Goal: Task Accomplishment & Management: Use online tool/utility

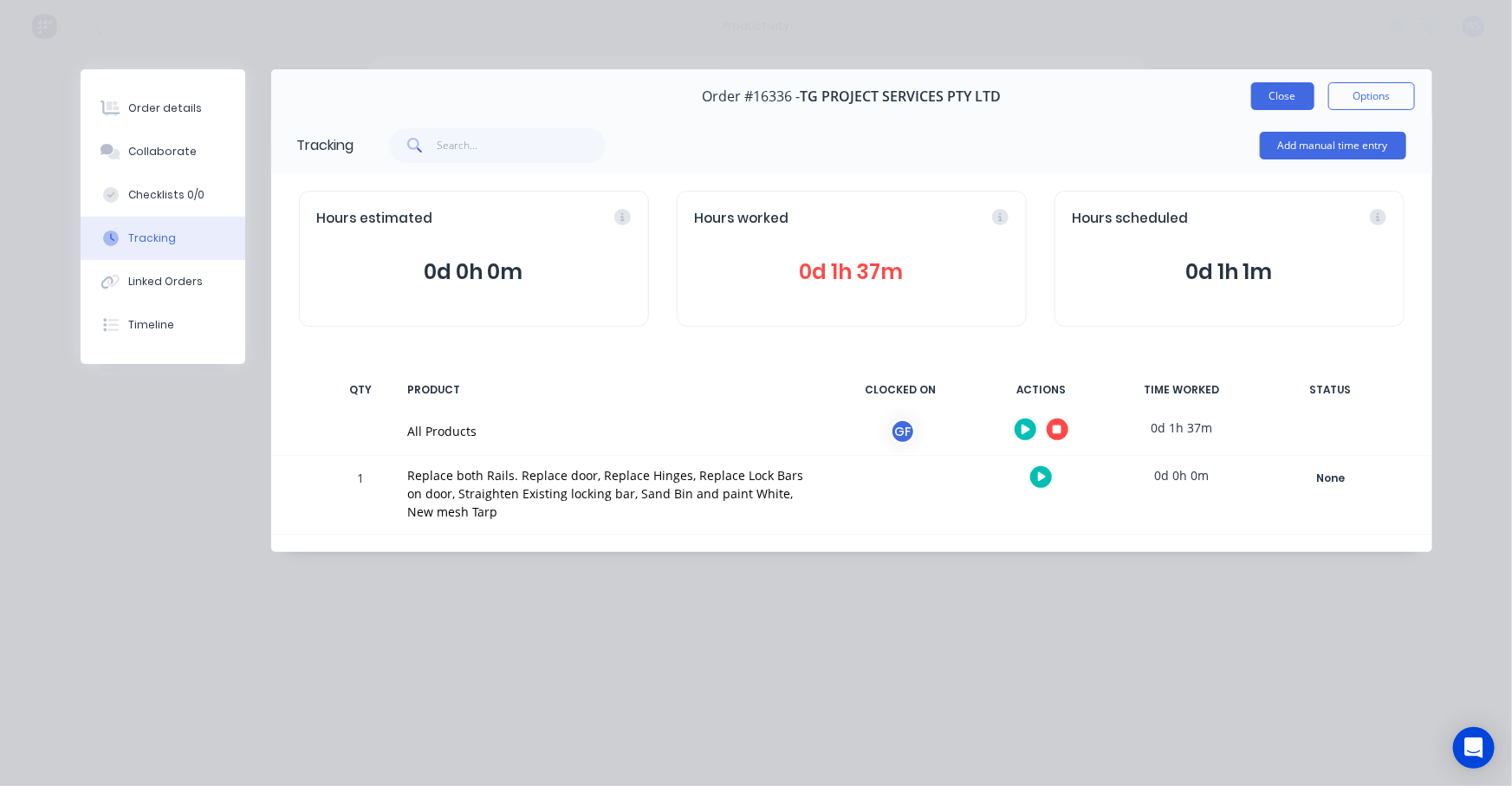
click at [1291, 97] on button "Close" at bounding box center [1282, 96] width 63 height 28
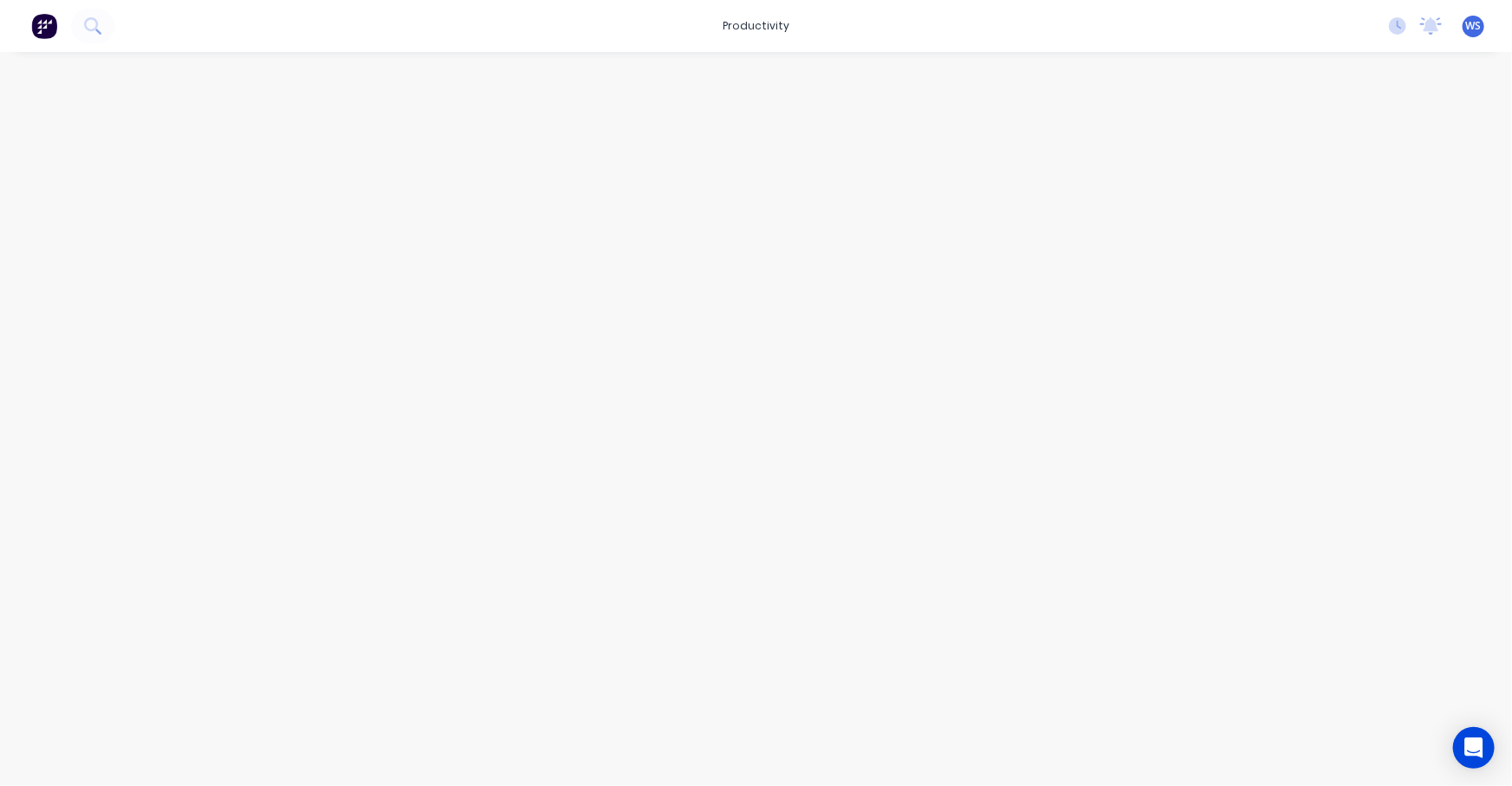
click at [51, 24] on img at bounding box center [44, 26] width 26 height 26
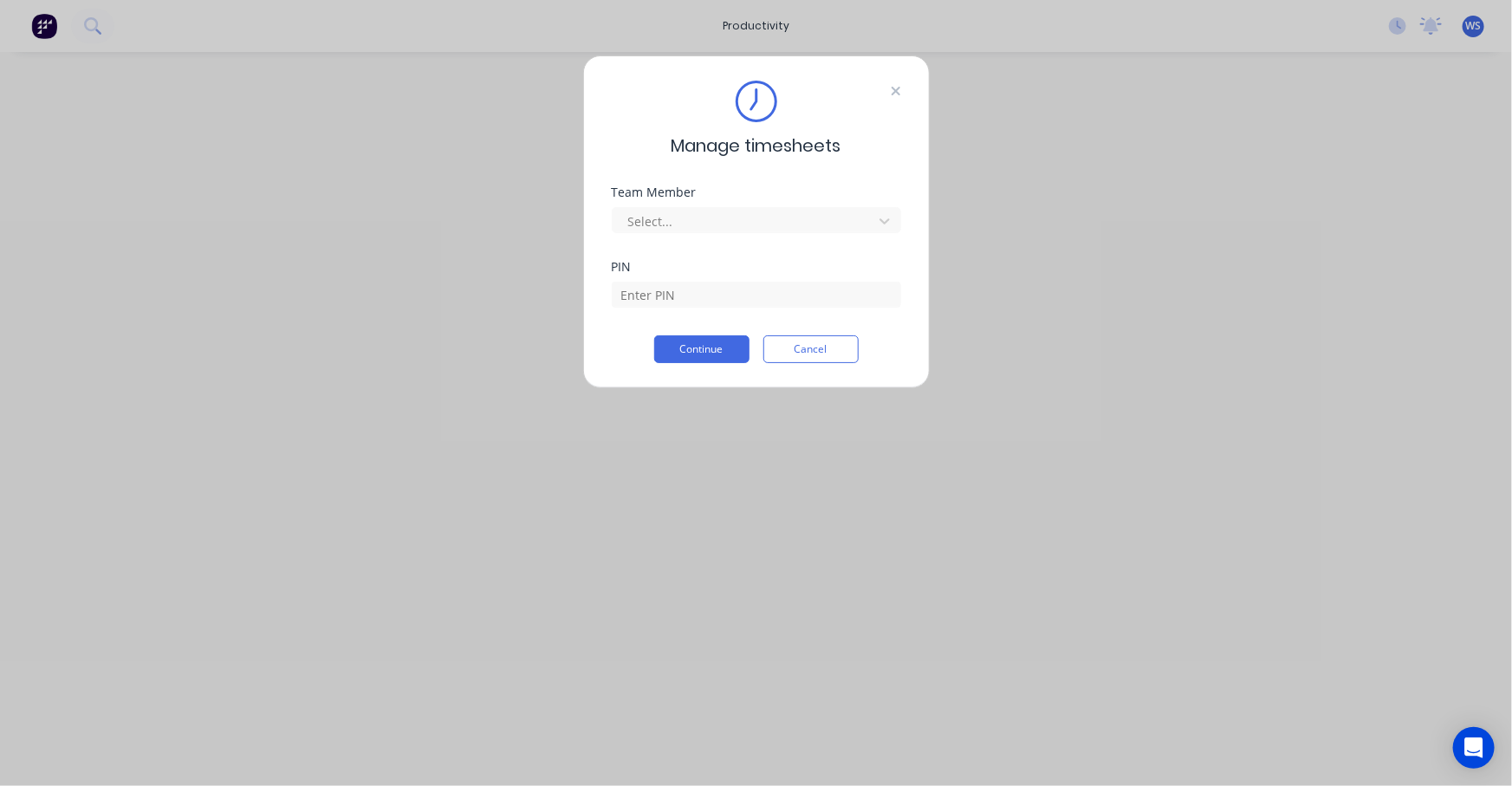
click at [892, 94] on icon at bounding box center [895, 91] width 9 height 9
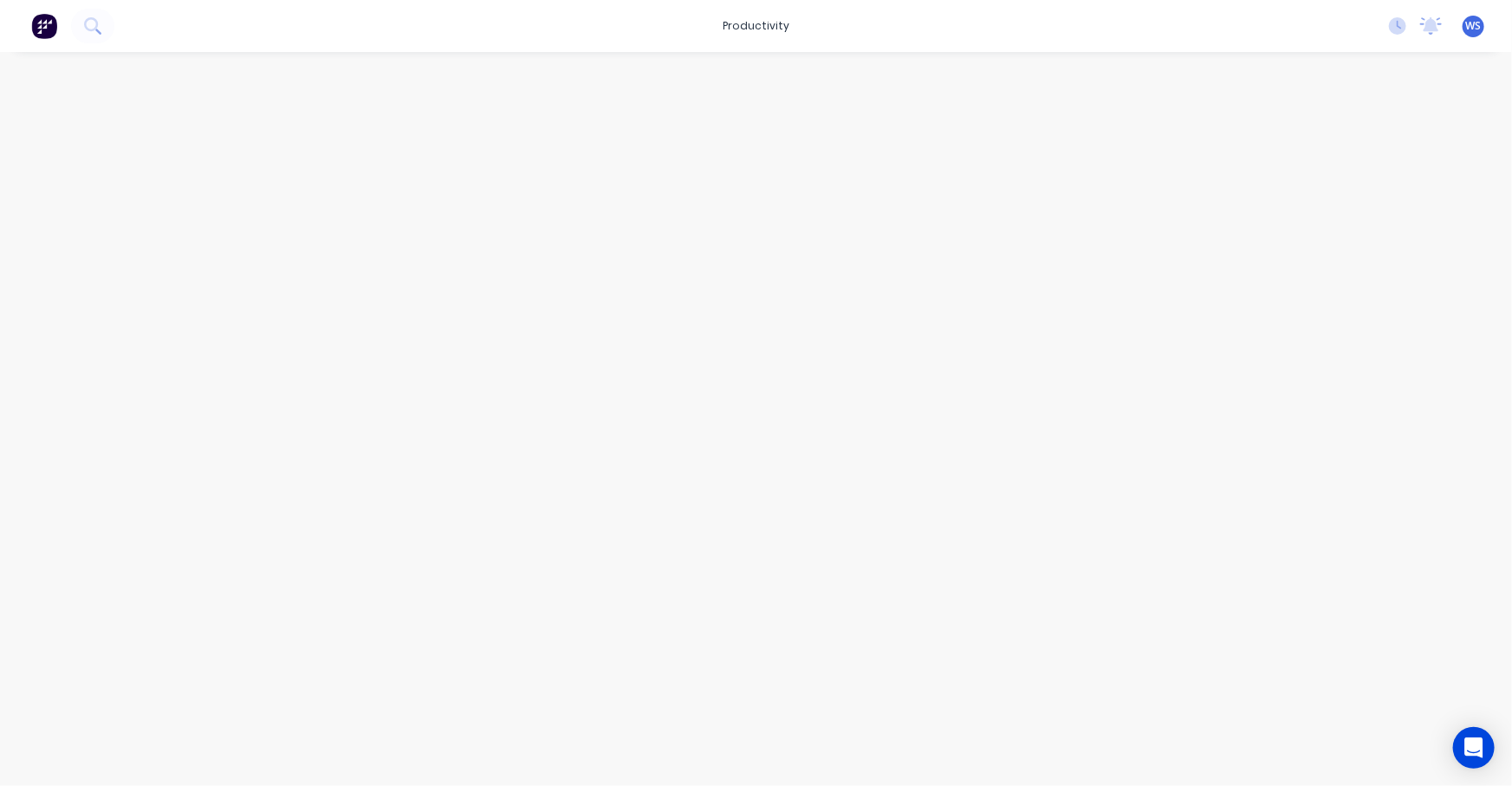
click at [850, 23] on div "productivity productivity Workflow Planner Delivery Scheduling Timesheets No ne…" at bounding box center [756, 26] width 1512 height 52
click at [1403, 24] on icon at bounding box center [1397, 26] width 17 height 17
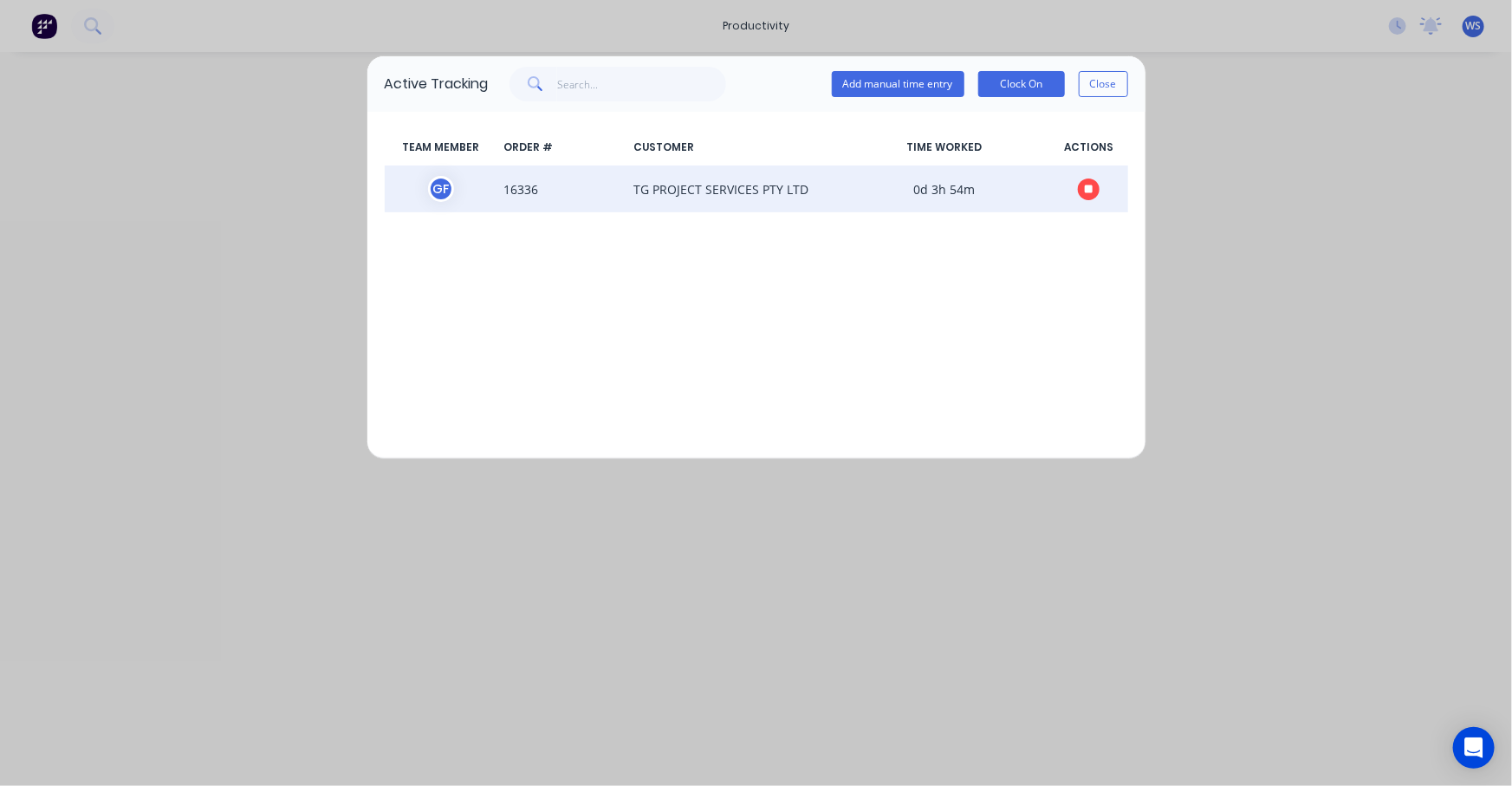
click at [1092, 199] on button at bounding box center [1088, 189] width 22 height 22
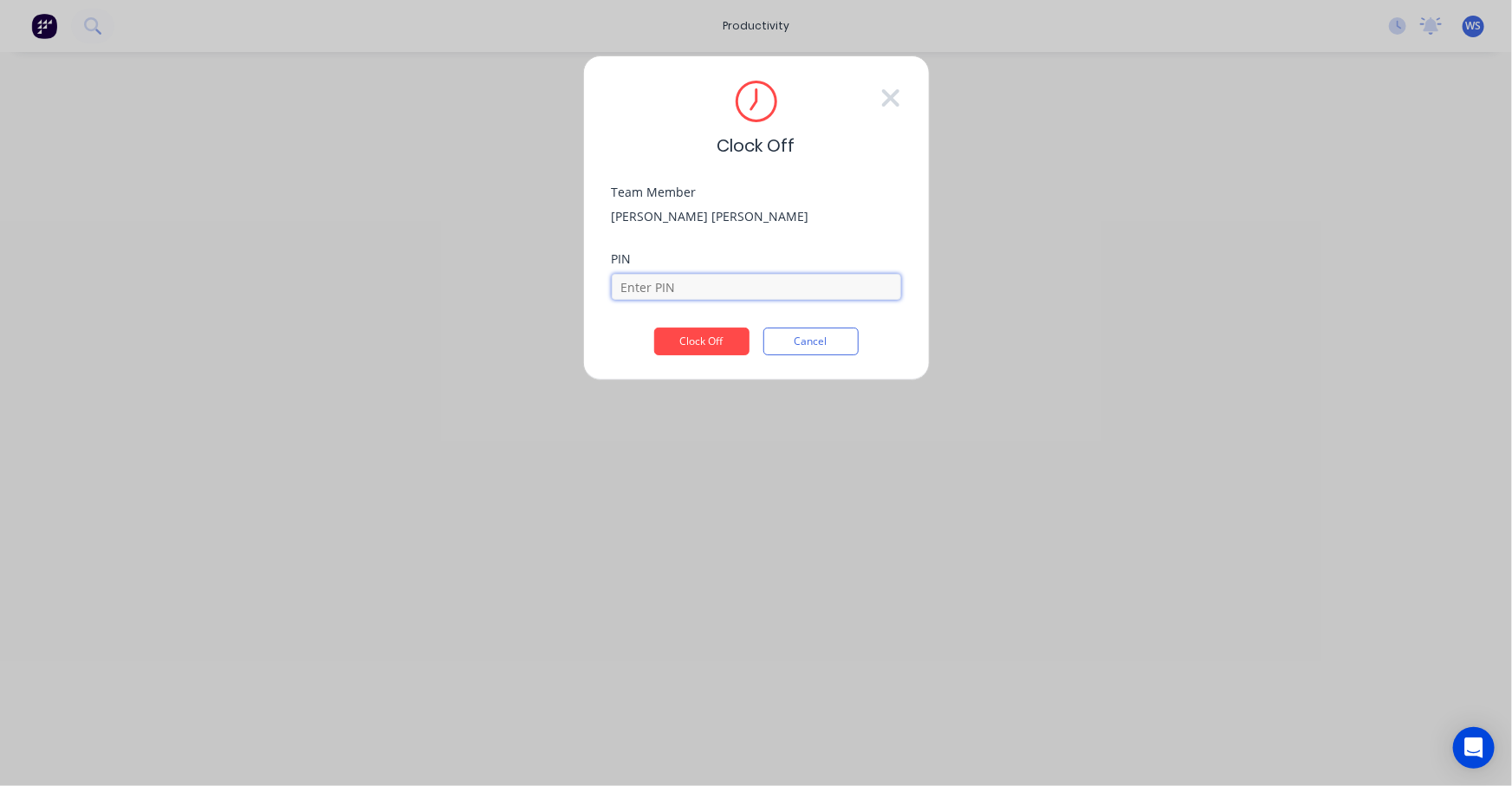
click at [726, 291] on input at bounding box center [756, 287] width 289 height 26
type input "1663"
click at [654, 327] on button "Clock Off" at bounding box center [702, 341] width 95 height 28
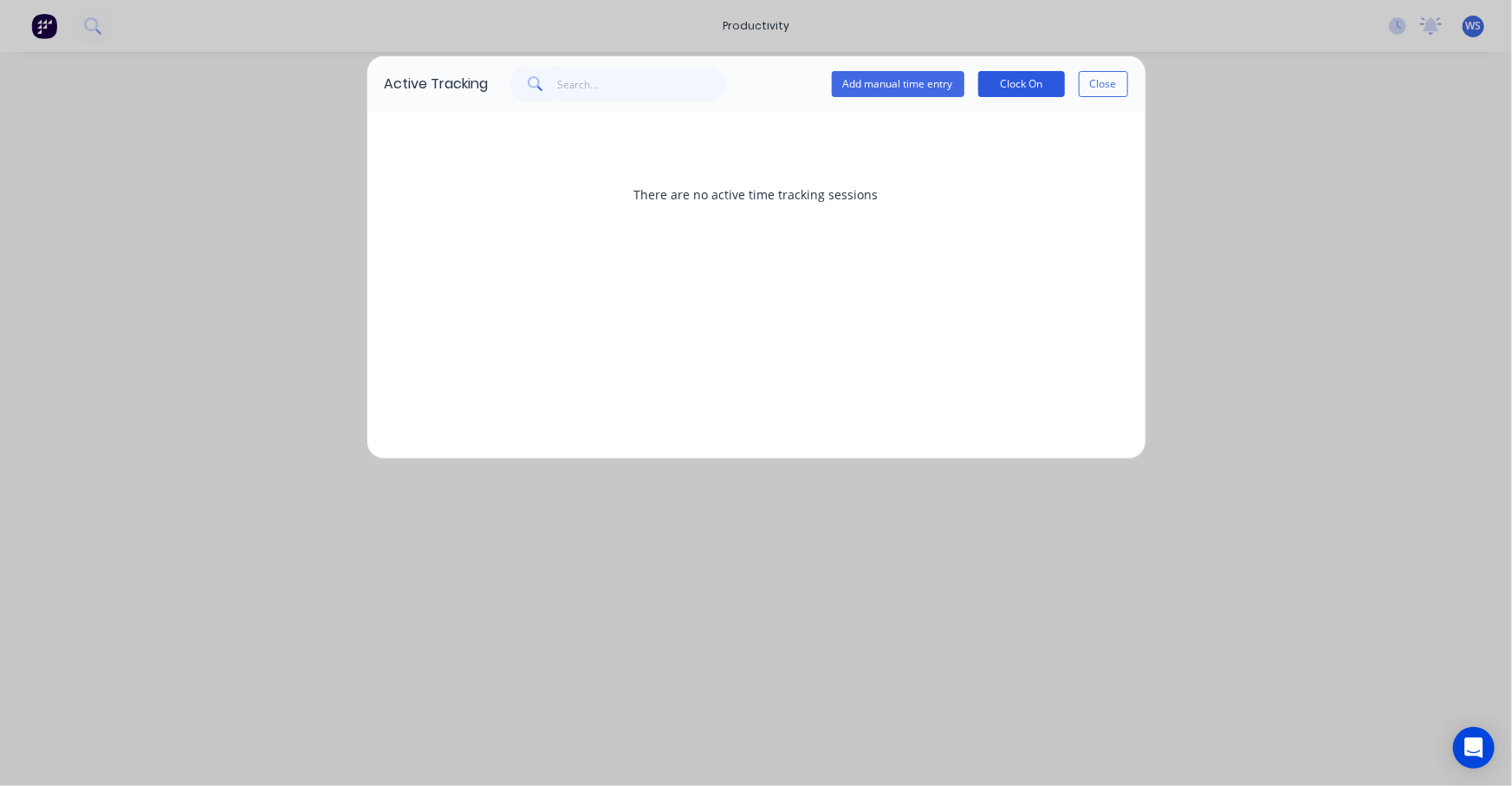
click at [1029, 83] on button "Clock On" at bounding box center [1022, 84] width 87 height 26
